Goal: Task Accomplishment & Management: Use online tool/utility

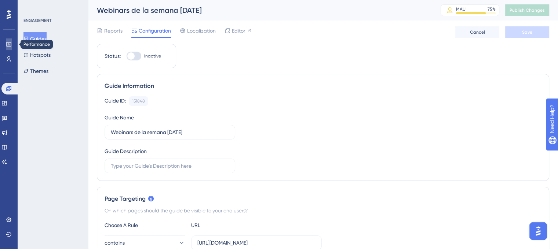
click at [9, 47] on link at bounding box center [9, 45] width 6 height 12
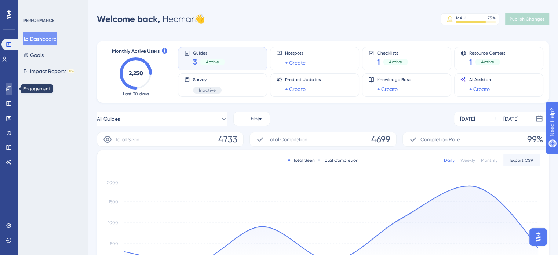
click at [11, 87] on link at bounding box center [9, 89] width 6 height 12
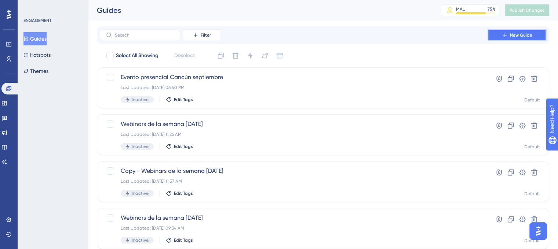
click at [521, 30] on button "New Guide" at bounding box center [516, 35] width 59 height 12
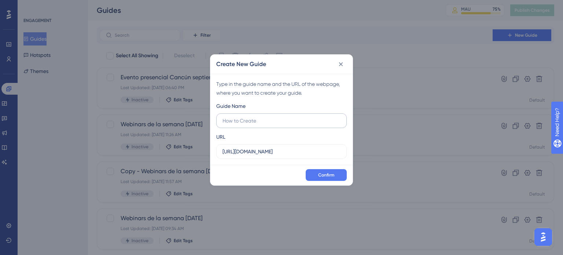
click at [279, 122] on input "text" at bounding box center [282, 121] width 118 height 8
type input "Webinars de la semana [DATE]"
click at [268, 152] on input "[URL][DOMAIN_NAME]" at bounding box center [282, 151] width 118 height 8
click at [275, 152] on input "[URL][DOMAIN_NAME]" at bounding box center [282, 151] width 118 height 8
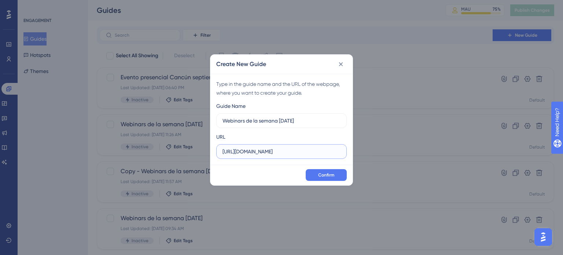
click at [275, 152] on input "[URL][DOMAIN_NAME]" at bounding box center [282, 151] width 118 height 8
paste input "[DOMAIN_NAME][URL]"
drag, startPoint x: 268, startPoint y: 150, endPoint x: 333, endPoint y: 149, distance: 64.6
click at [333, 149] on input "[URL][DOMAIN_NAME]" at bounding box center [282, 151] width 118 height 8
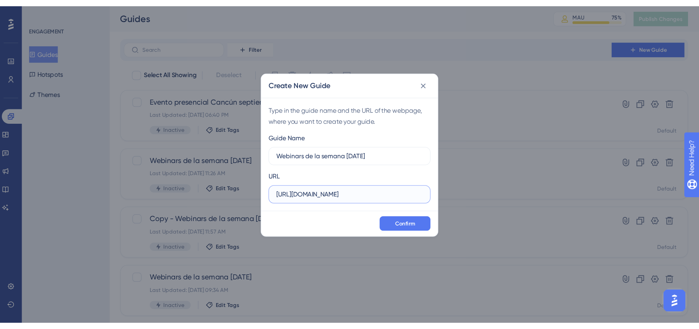
scroll to position [0, 0]
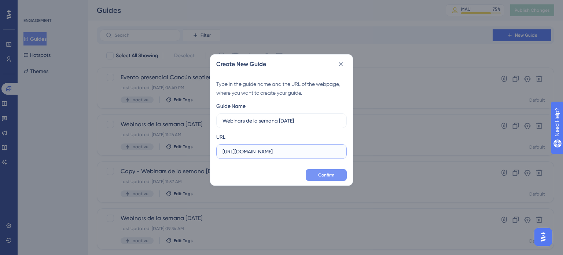
type input "[URL][DOMAIN_NAME]"
click at [335, 175] on button "Confirm" at bounding box center [326, 175] width 41 height 12
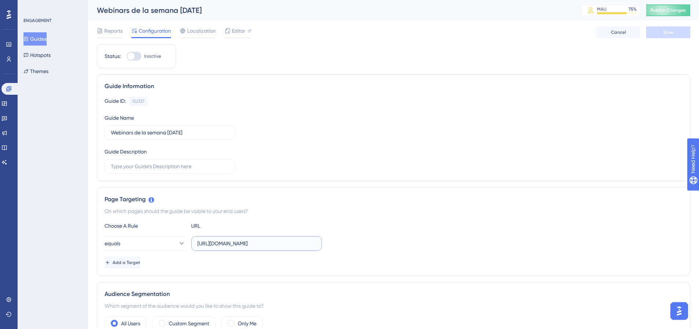
click at [249, 241] on input "[URL][DOMAIN_NAME]" at bounding box center [256, 243] width 118 height 8
paste input "/#/reports/marketing/mastersheet"
click at [160, 245] on button "equals" at bounding box center [145, 243] width 81 height 15
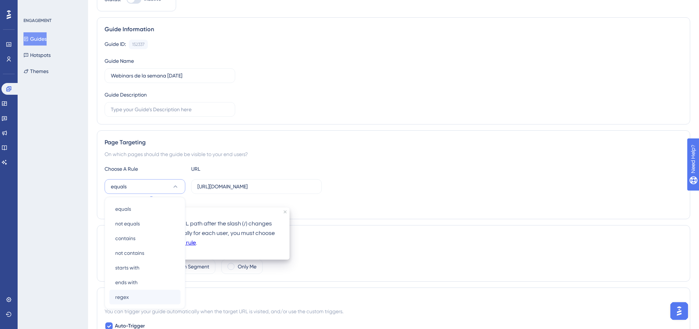
scroll to position [111, 0]
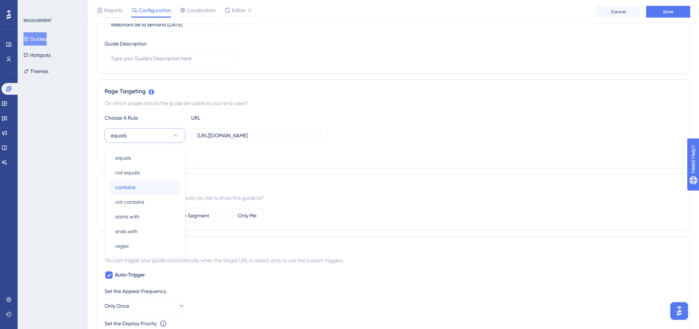
click at [146, 186] on div "contains contains" at bounding box center [144, 187] width 59 height 15
drag, startPoint x: 254, startPoint y: 135, endPoint x: 350, endPoint y: 131, distance: 96.5
click at [350, 131] on div "contains [URL][DOMAIN_NAME]" at bounding box center [394, 135] width 578 height 15
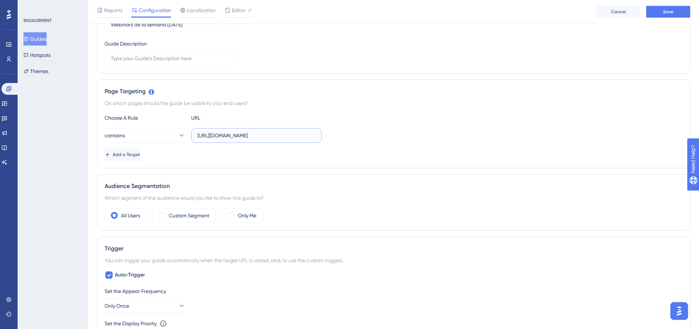
type input "[URL][DOMAIN_NAME]"
click at [353, 153] on div "Add a Target" at bounding box center [394, 155] width 578 height 12
click at [240, 212] on label "Only Me" at bounding box center [247, 215] width 19 height 9
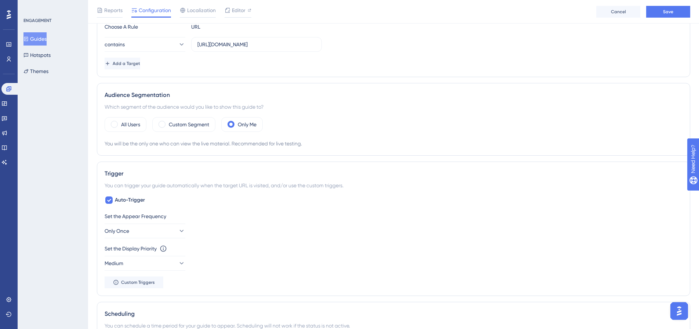
scroll to position [257, 0]
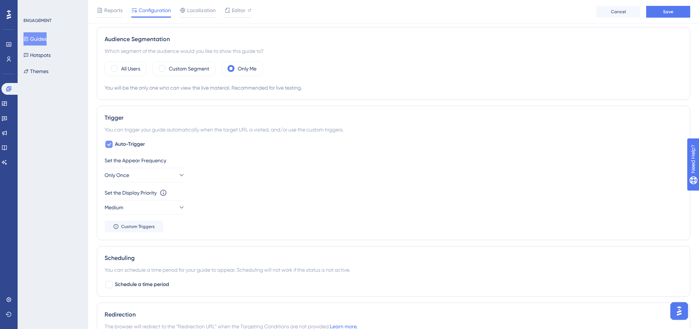
click at [136, 143] on span "Auto-Trigger" at bounding box center [130, 144] width 30 height 9
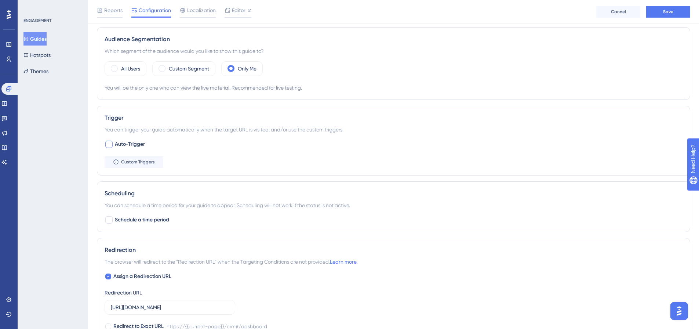
click at [136, 143] on span "Auto-Trigger" at bounding box center [130, 144] width 30 height 9
checkbox input "true"
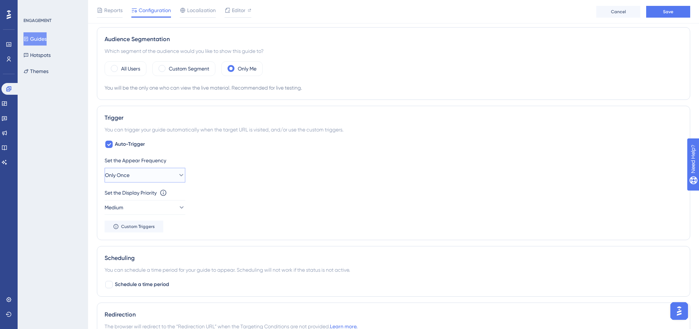
click at [167, 180] on button "Only Once" at bounding box center [145, 175] width 81 height 15
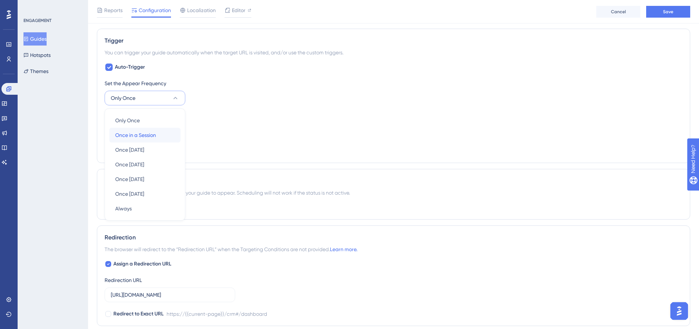
click at [146, 137] on span "Once in a Session" at bounding box center [135, 135] width 41 height 9
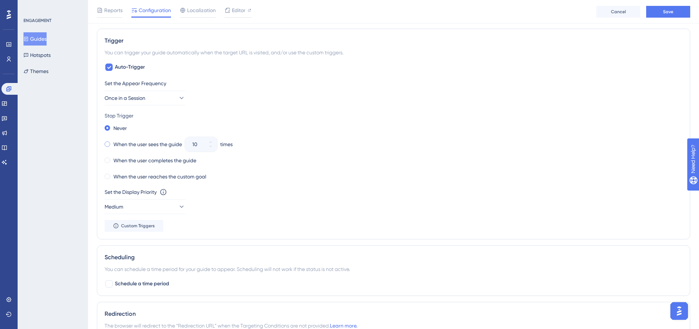
click at [130, 141] on label "When the user sees the guide" at bounding box center [147, 144] width 69 height 9
click at [202, 144] on input "10" at bounding box center [197, 144] width 10 height 9
type input "3"
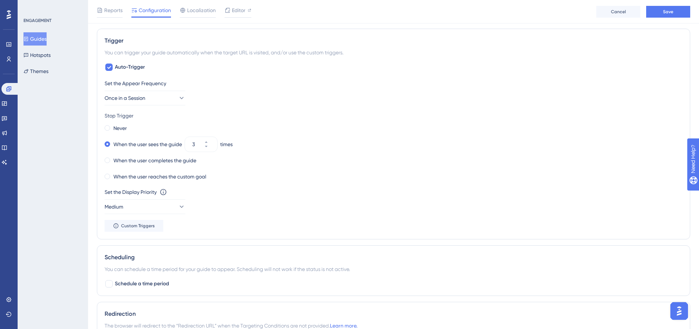
click at [242, 200] on div "Set the Display Priority This option will set the display priority between auto…" at bounding box center [394, 200] width 578 height 26
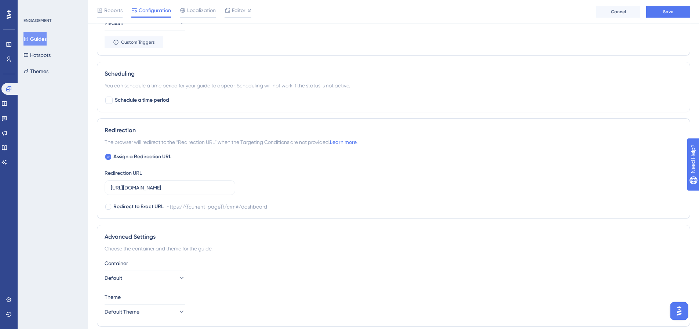
click at [135, 162] on div "Assign a Redirection URL Redirection URL [URL][DOMAIN_NAME] Redirect to Exact U…" at bounding box center [394, 181] width 578 height 59
click at [142, 159] on span "Assign a Redirection URL" at bounding box center [142, 156] width 58 height 9
checkbox input "false"
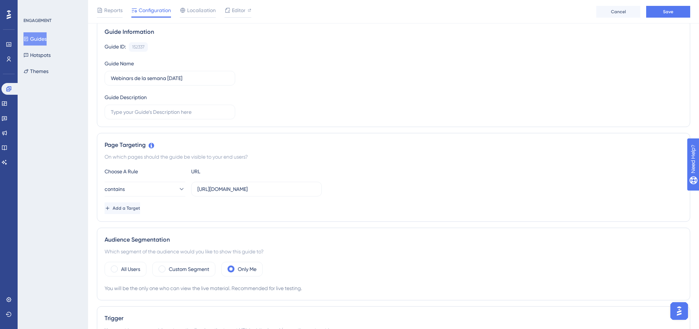
scroll to position [0, 0]
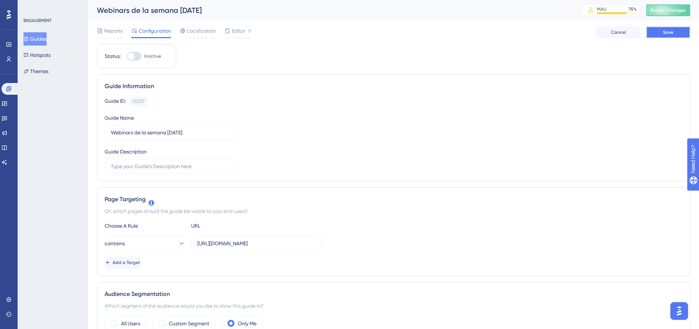
click at [558, 33] on span "Save" at bounding box center [668, 32] width 10 height 6
click at [242, 33] on span "Editor" at bounding box center [239, 30] width 14 height 9
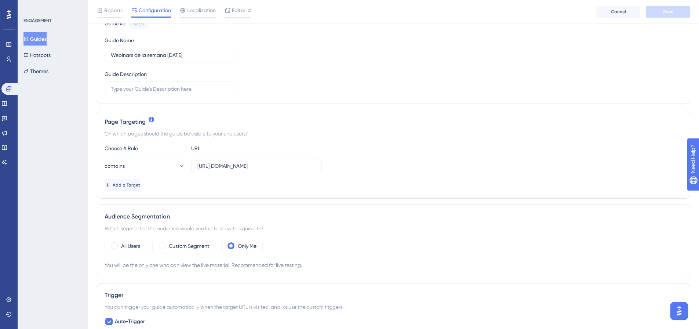
scroll to position [110, 0]
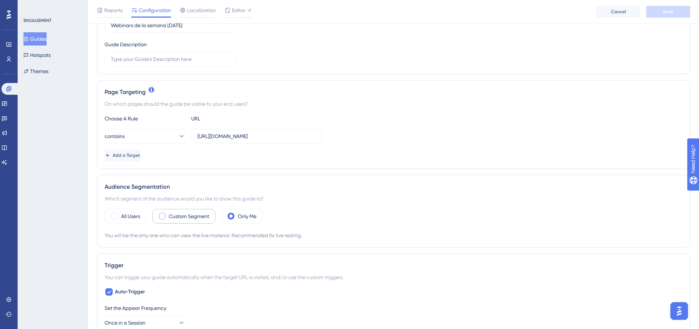
click at [197, 213] on label "Custom Segment" at bounding box center [189, 216] width 40 height 9
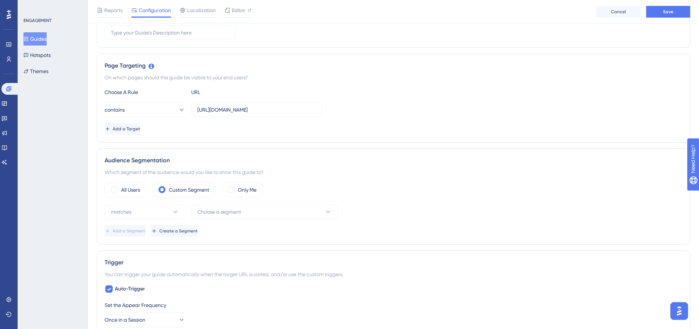
scroll to position [220, 0]
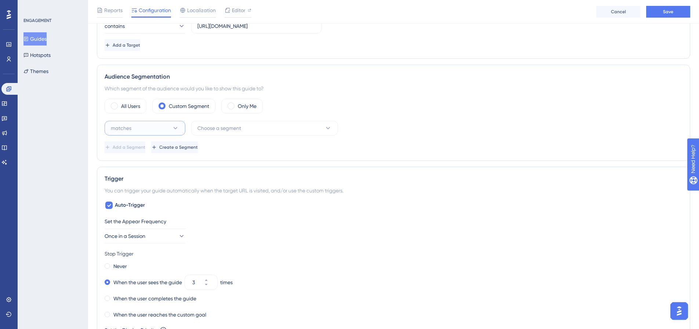
click at [146, 127] on button "matches" at bounding box center [145, 128] width 81 height 15
click at [270, 131] on button "Choose a segment" at bounding box center [264, 128] width 147 height 15
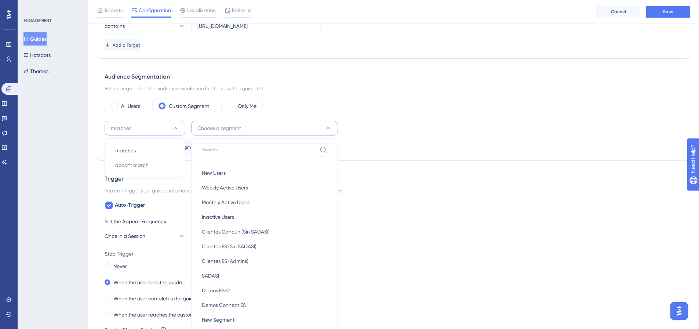
scroll to position [289, 0]
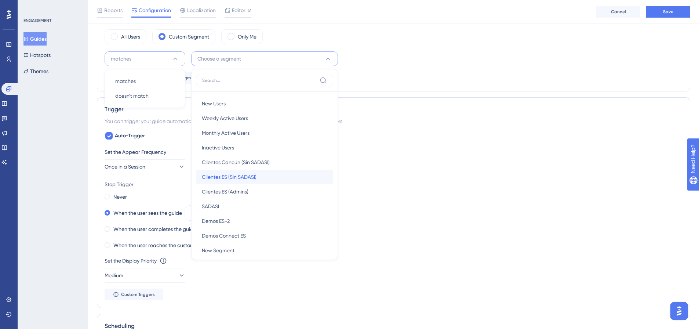
click at [262, 180] on div "Clientes ES (Sin SADASI) Clientes ES (Sin SADASI)" at bounding box center [264, 176] width 125 height 15
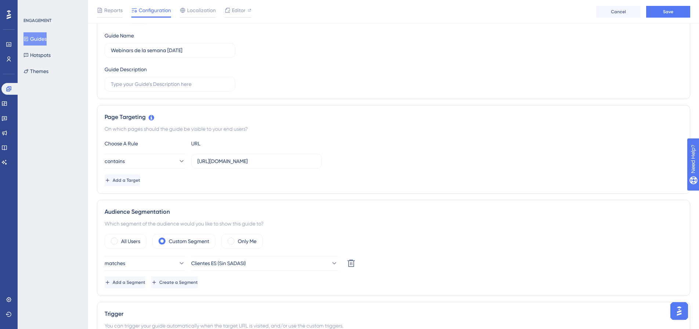
scroll to position [42, 0]
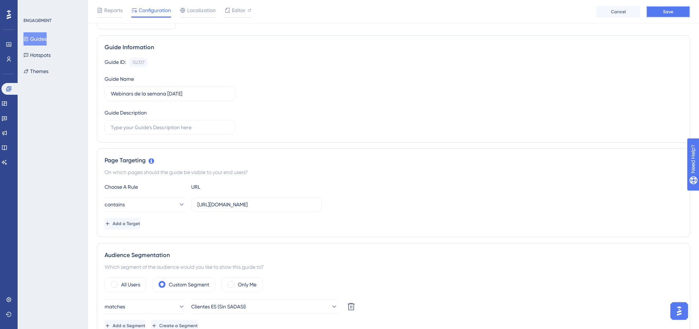
click at [558, 7] on button "Save" at bounding box center [668, 12] width 44 height 12
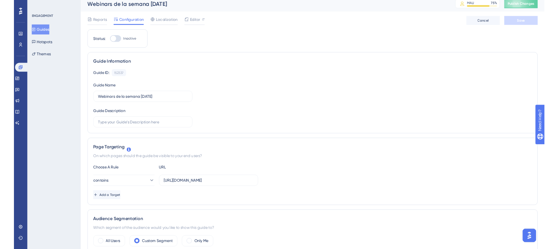
scroll to position [0, 0]
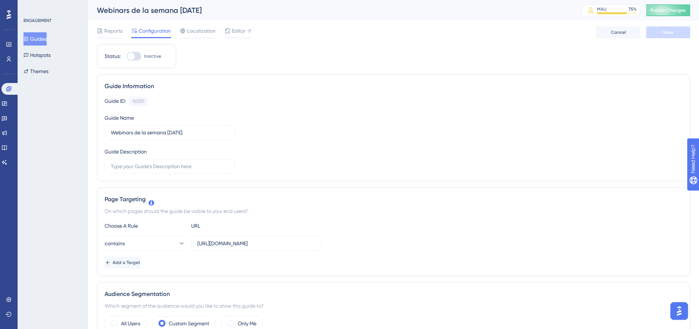
click at [135, 63] on div "Status: Inactive" at bounding box center [136, 56] width 79 height 24
click at [558, 14] on button "Publish Changes" at bounding box center [668, 10] width 44 height 12
click at [142, 55] on label "Inactive" at bounding box center [144, 56] width 34 height 9
click at [127, 56] on input "Inactive" at bounding box center [126, 56] width 0 height 0
checkbox input "true"
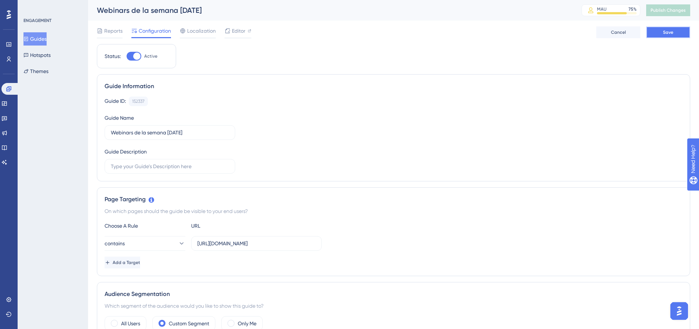
click at [558, 31] on span "Save" at bounding box center [668, 32] width 10 height 6
click at [558, 11] on span "Publish Changes" at bounding box center [667, 10] width 35 height 6
